Goal: Check status

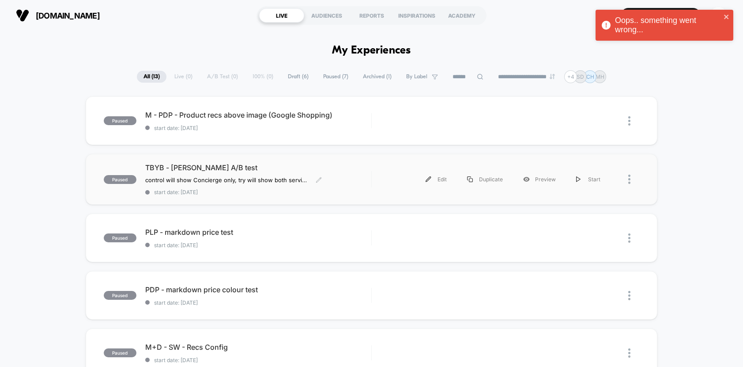
click at [271, 170] on span "TBYB - [PERSON_NAME] A/B test" at bounding box center [258, 167] width 226 height 9
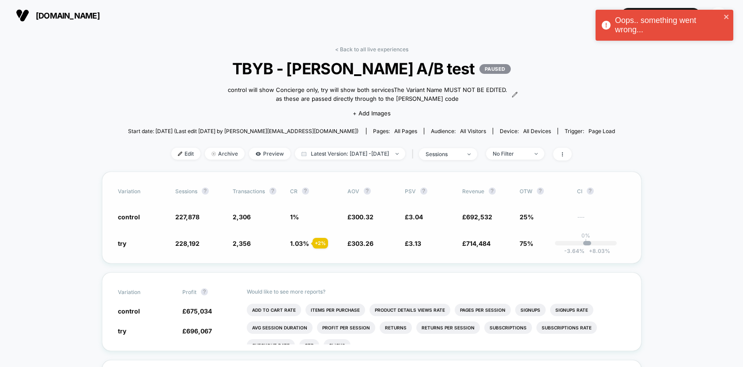
click at [620, 215] on span "---" at bounding box center [601, 217] width 49 height 7
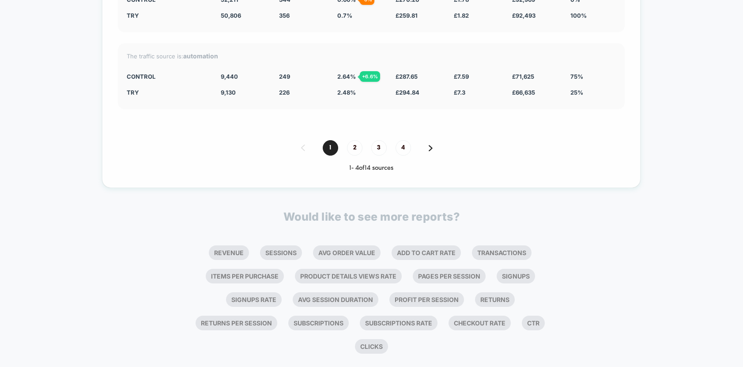
scroll to position [1832, 0]
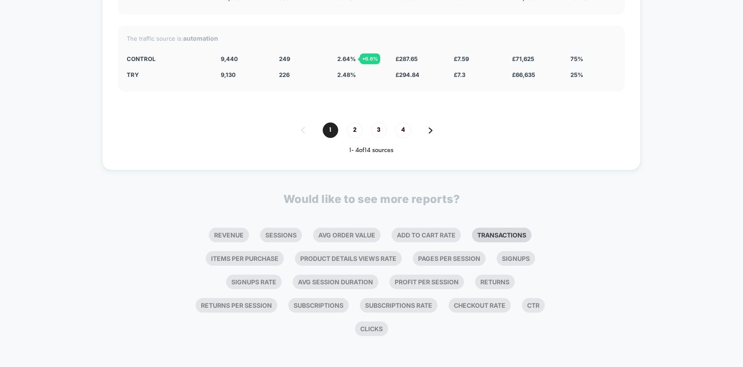
click at [520, 232] on li "Transactions" at bounding box center [502, 234] width 60 height 15
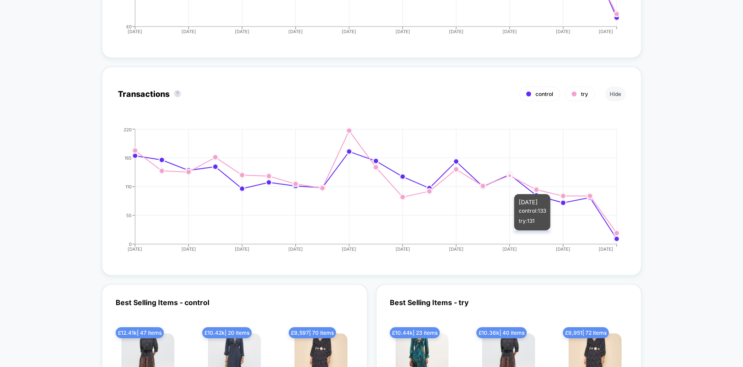
scroll to position [1185, 0]
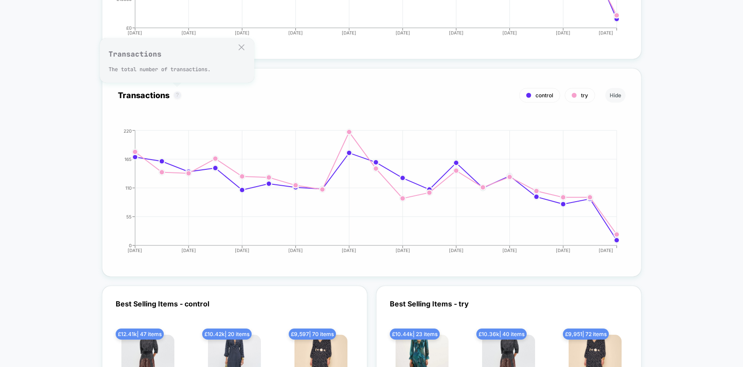
click at [178, 94] on button "?" at bounding box center [177, 94] width 7 height 7
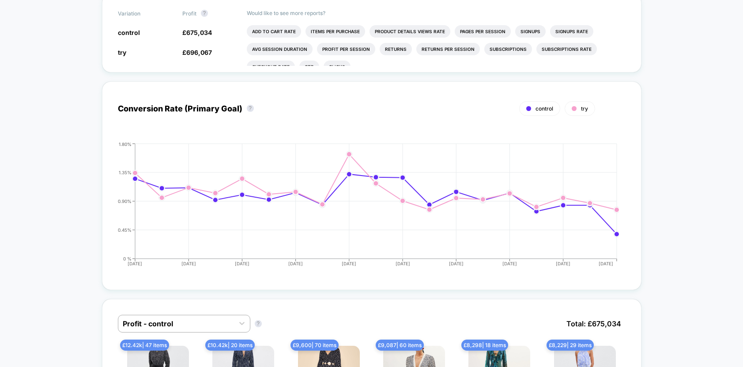
scroll to position [11, 0]
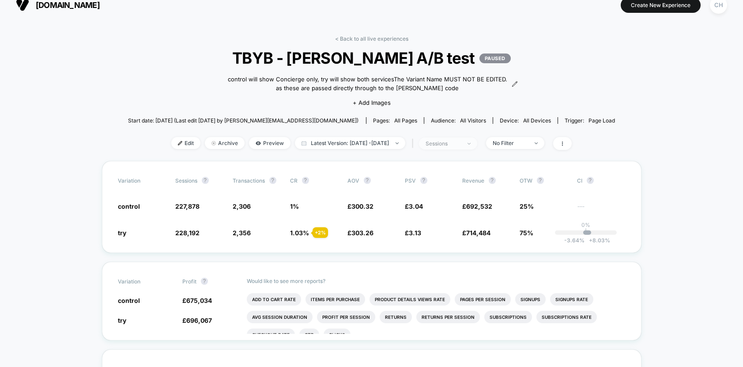
click at [477, 145] on span "sessions" at bounding box center [448, 143] width 58 height 12
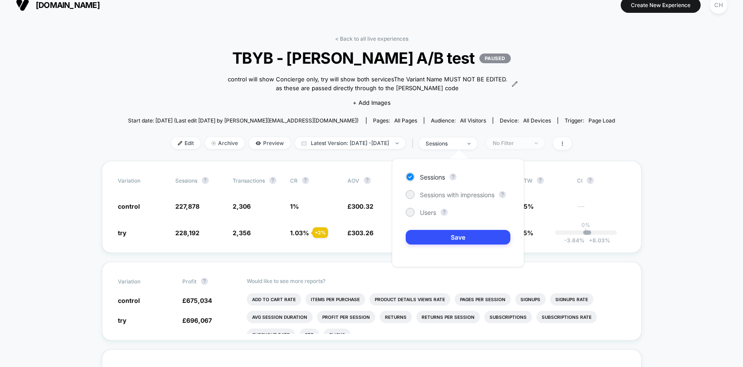
click at [528, 144] on div "No Filter" at bounding box center [510, 143] width 35 height 7
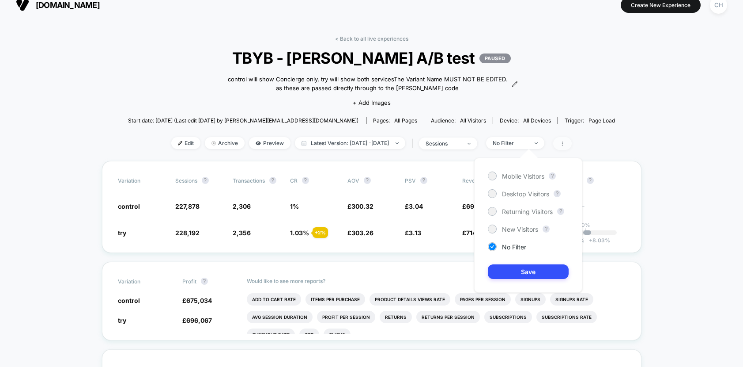
click at [565, 141] on icon at bounding box center [562, 143] width 5 height 5
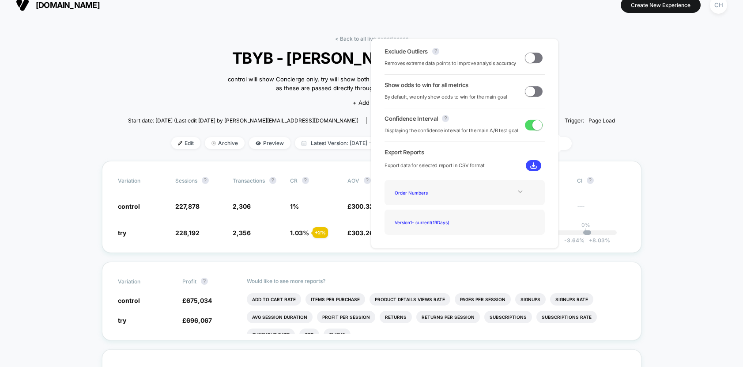
click at [510, 194] on div at bounding box center [521, 191] width 36 height 7
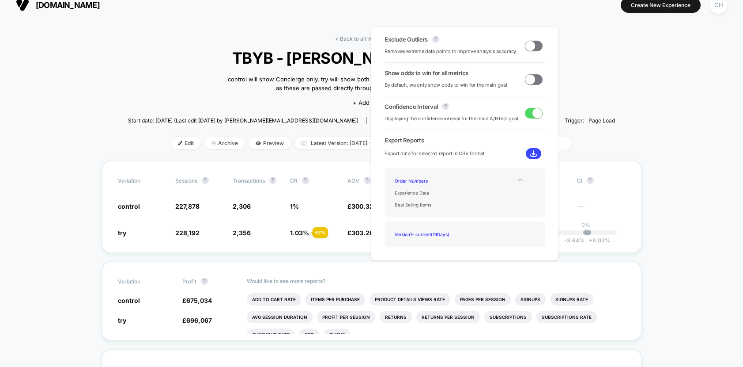
click at [525, 177] on div at bounding box center [521, 179] width 36 height 7
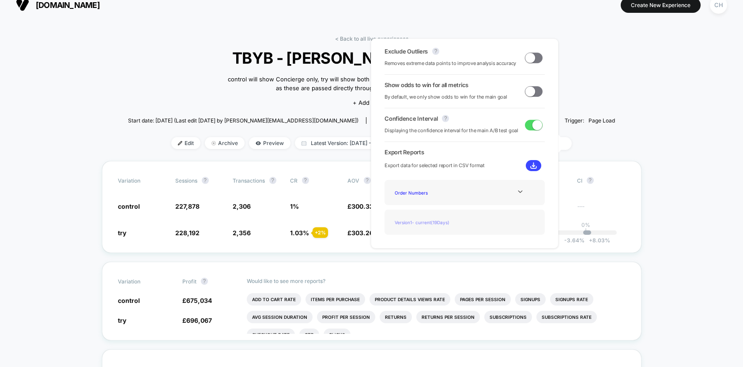
click at [446, 223] on div "Version 1 - current ( 19 Days)" at bounding box center [426, 222] width 71 height 12
click at [530, 164] on img at bounding box center [533, 165] width 7 height 7
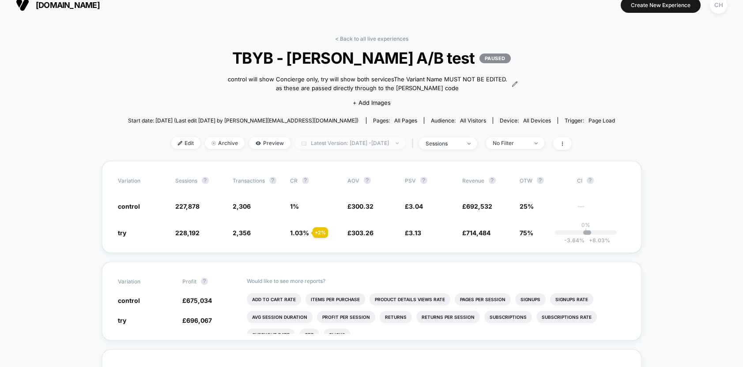
click at [378, 142] on span "Latest Version: [DATE] - [DATE]" at bounding box center [350, 143] width 110 height 12
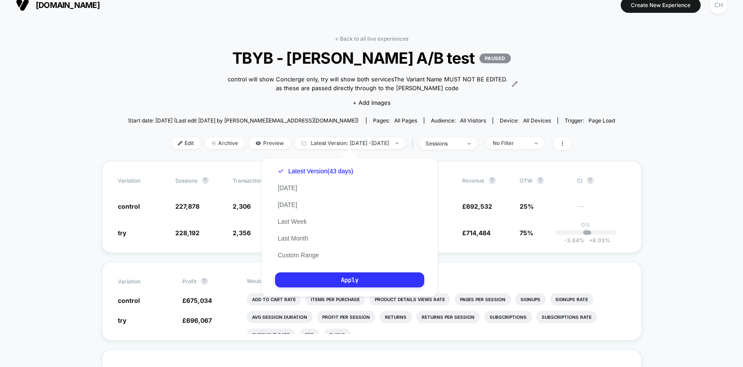
click at [358, 280] on button "Apply" at bounding box center [349, 279] width 149 height 15
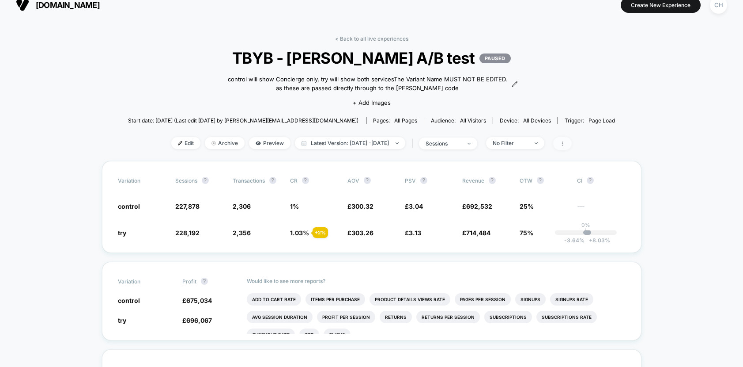
click at [565, 145] on icon at bounding box center [562, 143] width 5 height 5
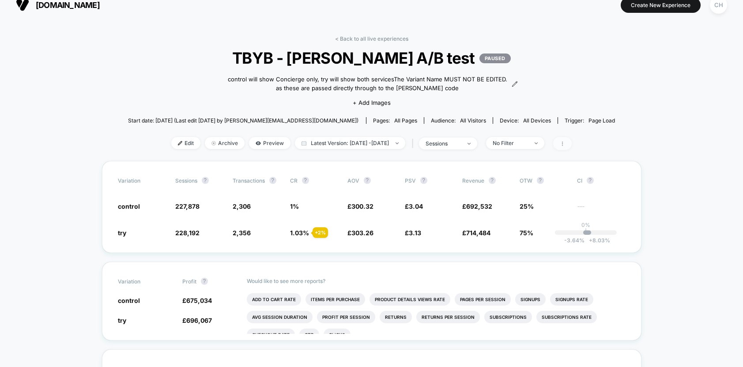
click at [572, 144] on span at bounding box center [562, 143] width 19 height 13
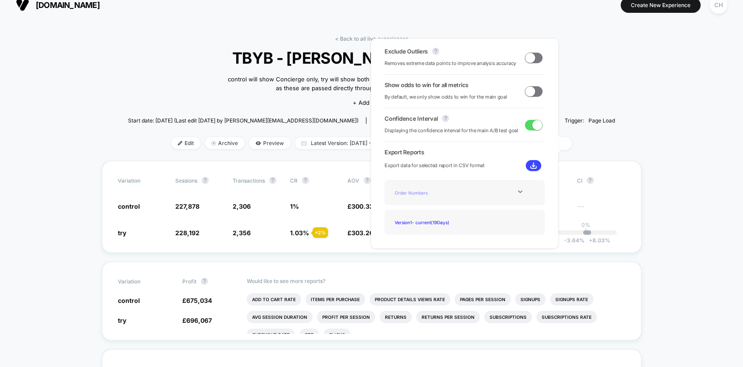
click at [448, 195] on div "Order Numbers" at bounding box center [426, 192] width 71 height 12
click at [495, 195] on div "Order Numbers" at bounding box center [464, 192] width 147 height 12
click at [518, 191] on icon at bounding box center [520, 191] width 7 height 7
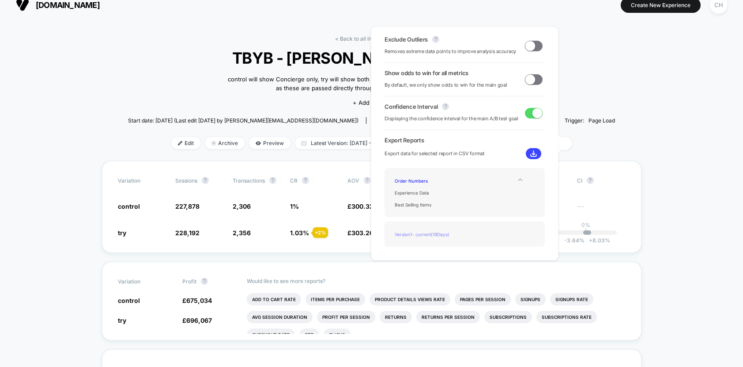
click at [425, 235] on div "Version 1 - current ( 19 Days)" at bounding box center [426, 234] width 71 height 12
click at [443, 235] on div "Version 1 - current ( 19 Days)" at bounding box center [426, 234] width 71 height 12
click at [534, 152] on button at bounding box center [533, 153] width 15 height 11
